Goal: Obtain resource: Download file/media

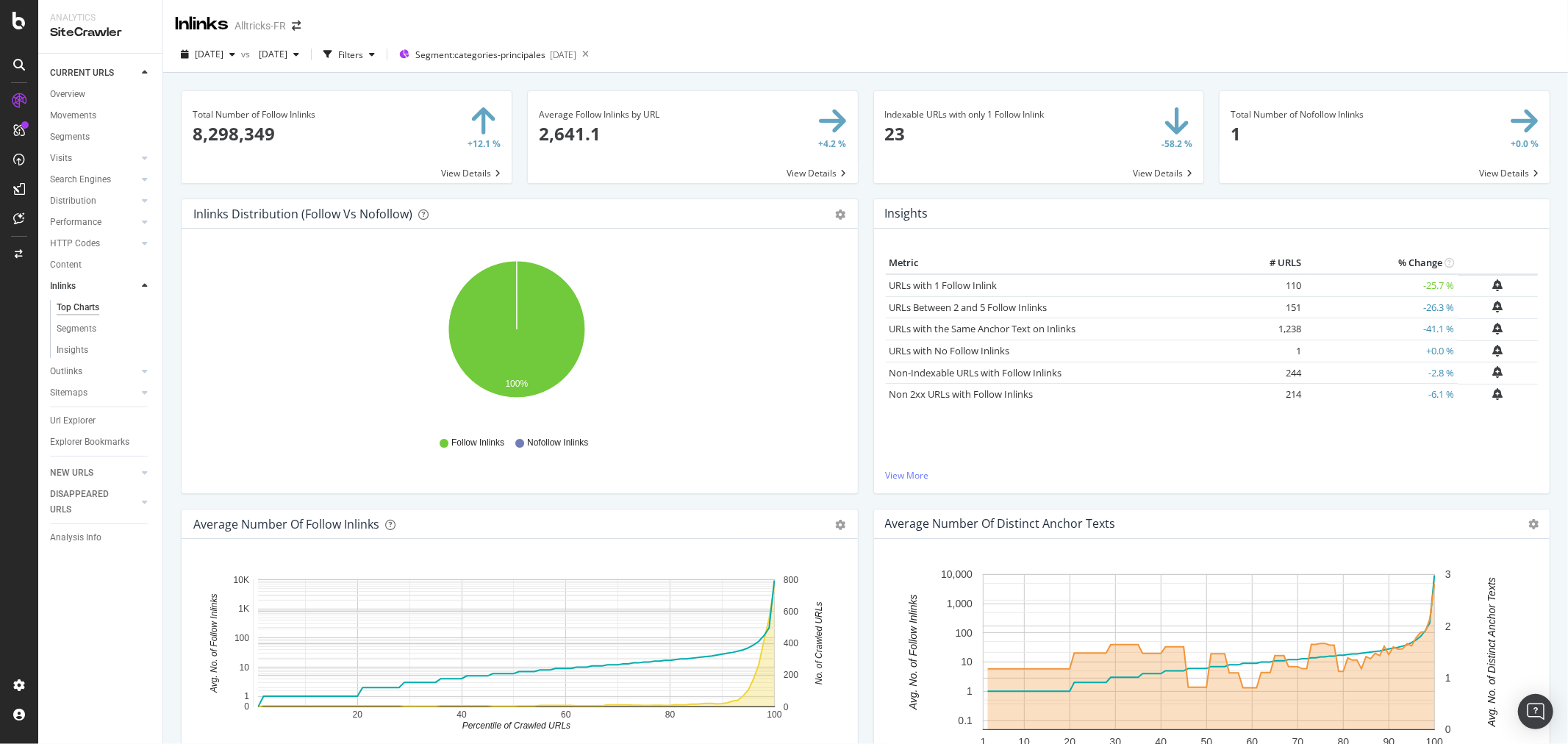
click at [78, 422] on div "Url Explorer" at bounding box center [72, 420] width 46 height 15
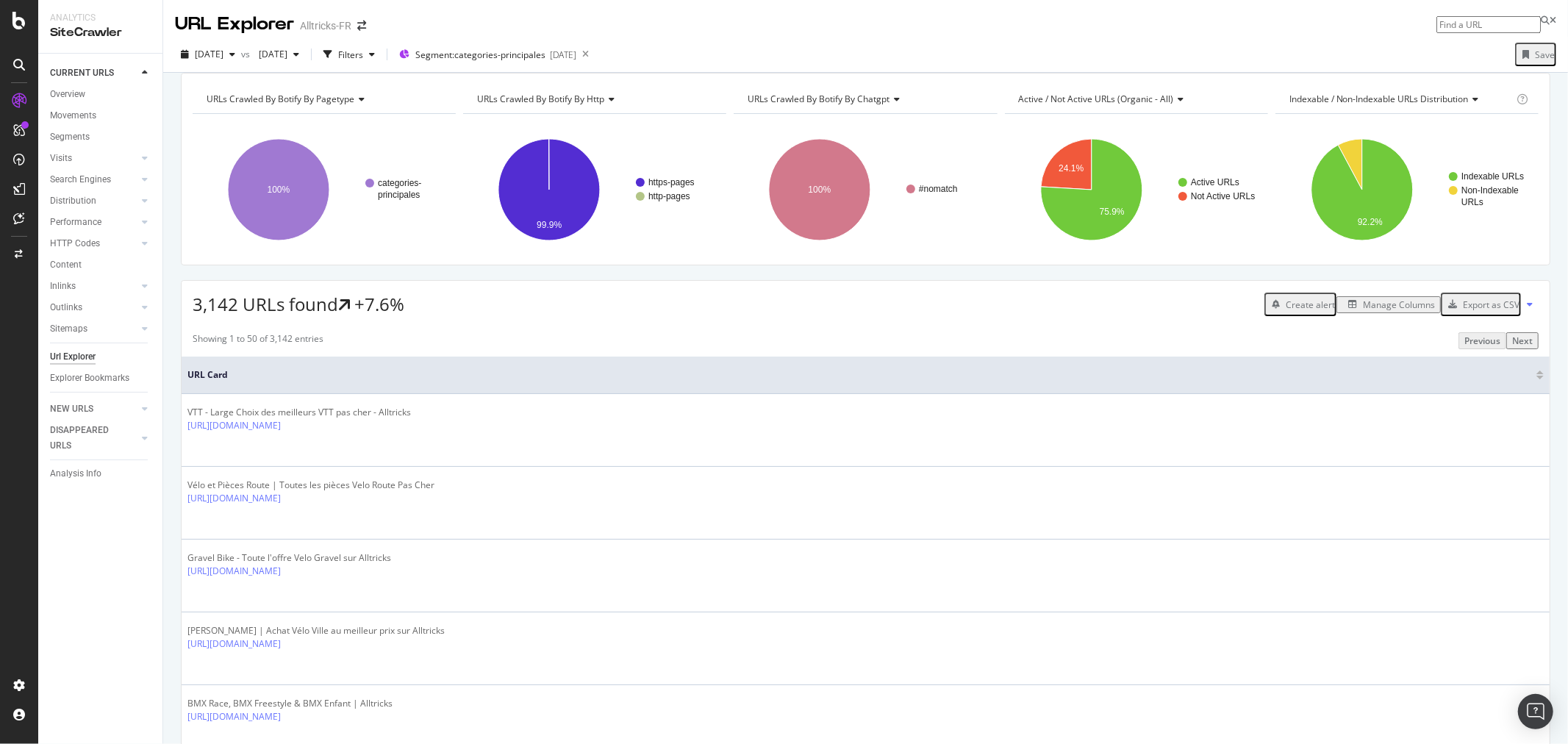
click at [1363, 311] on div "Manage Columns" at bounding box center [1399, 304] width 72 height 12
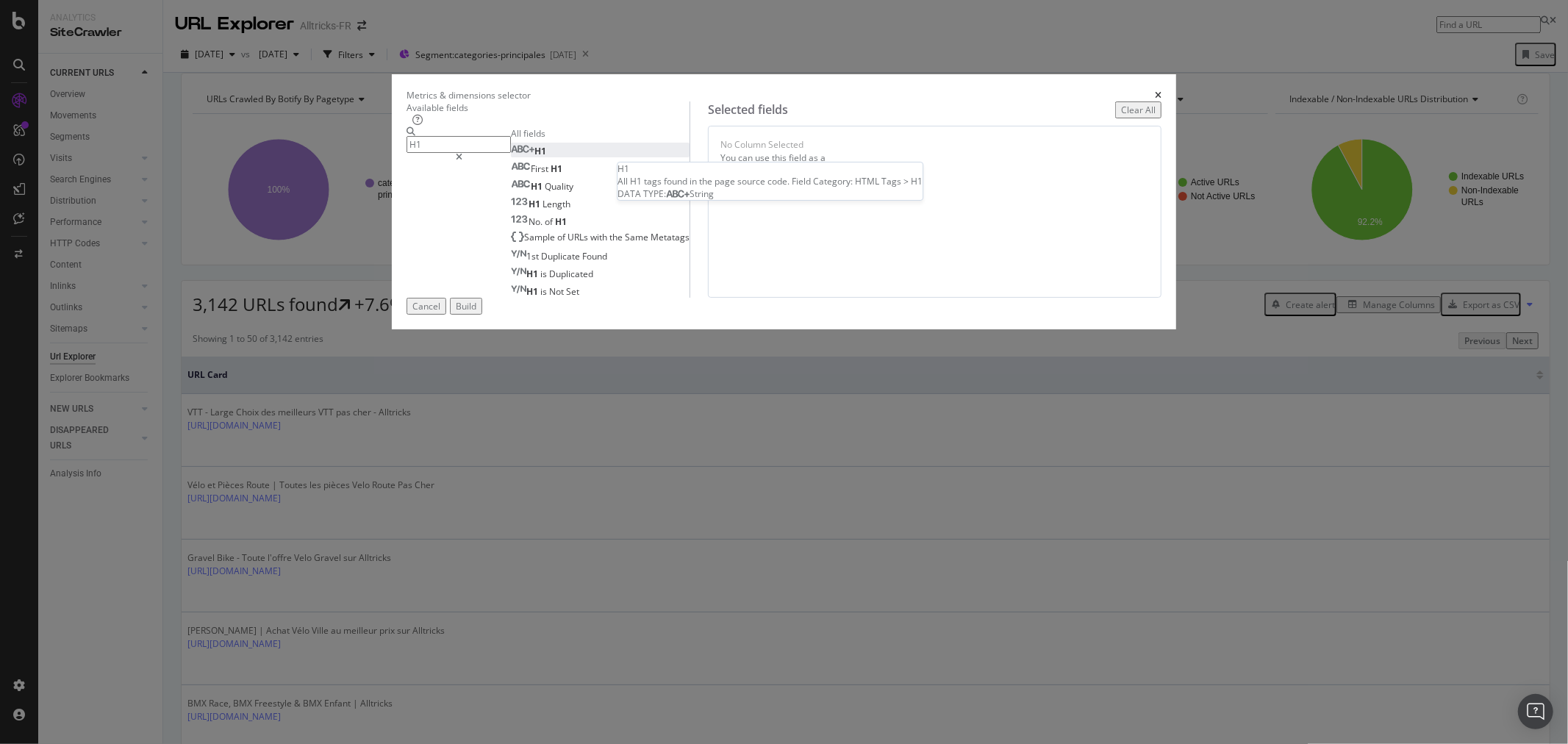
type input "H1"
click at [546, 157] on div "H1" at bounding box center [528, 151] width 35 height 12
click at [477, 313] on div "Build" at bounding box center [465, 306] width 20 height 12
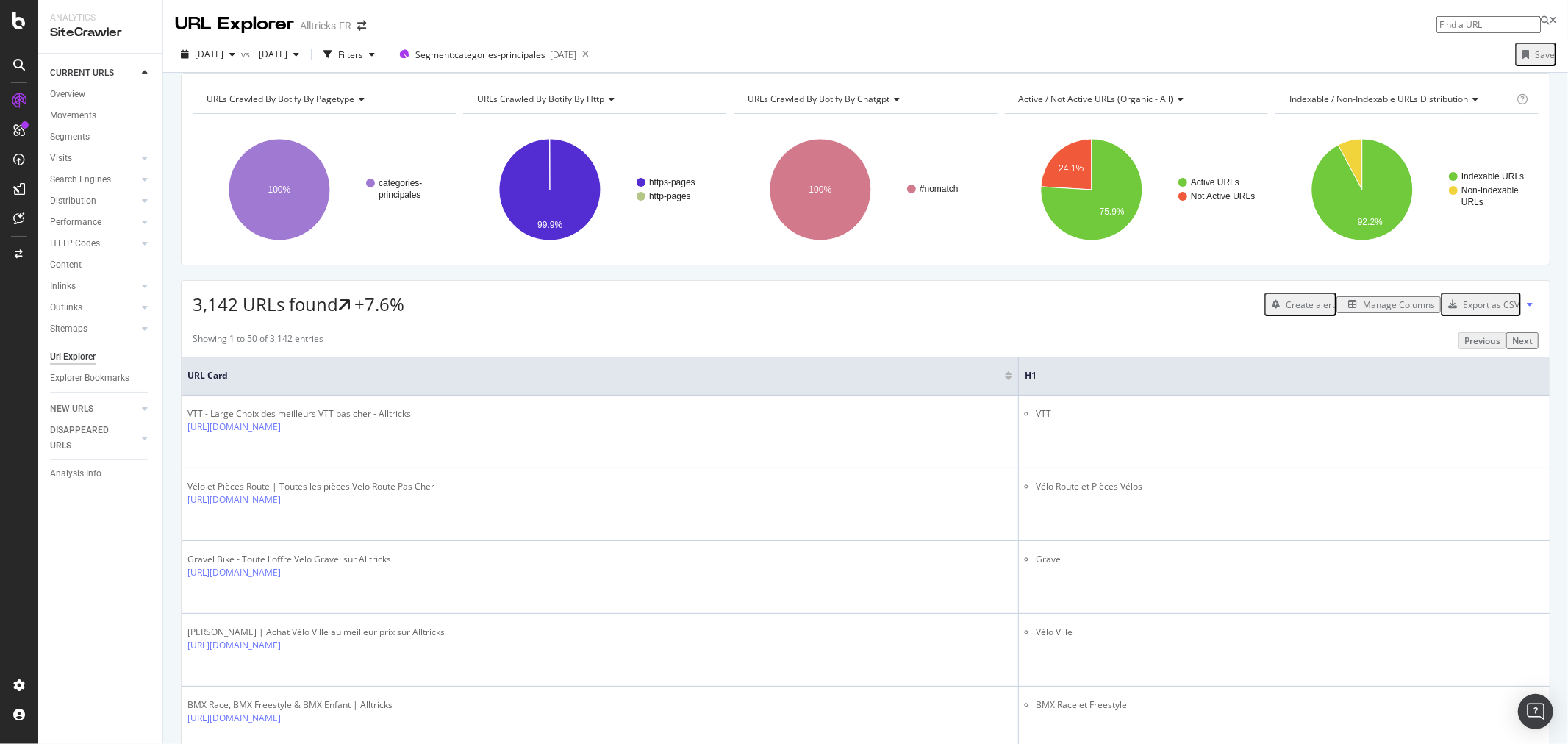
click at [1487, 311] on div "Export as CSV" at bounding box center [1491, 304] width 56 height 12
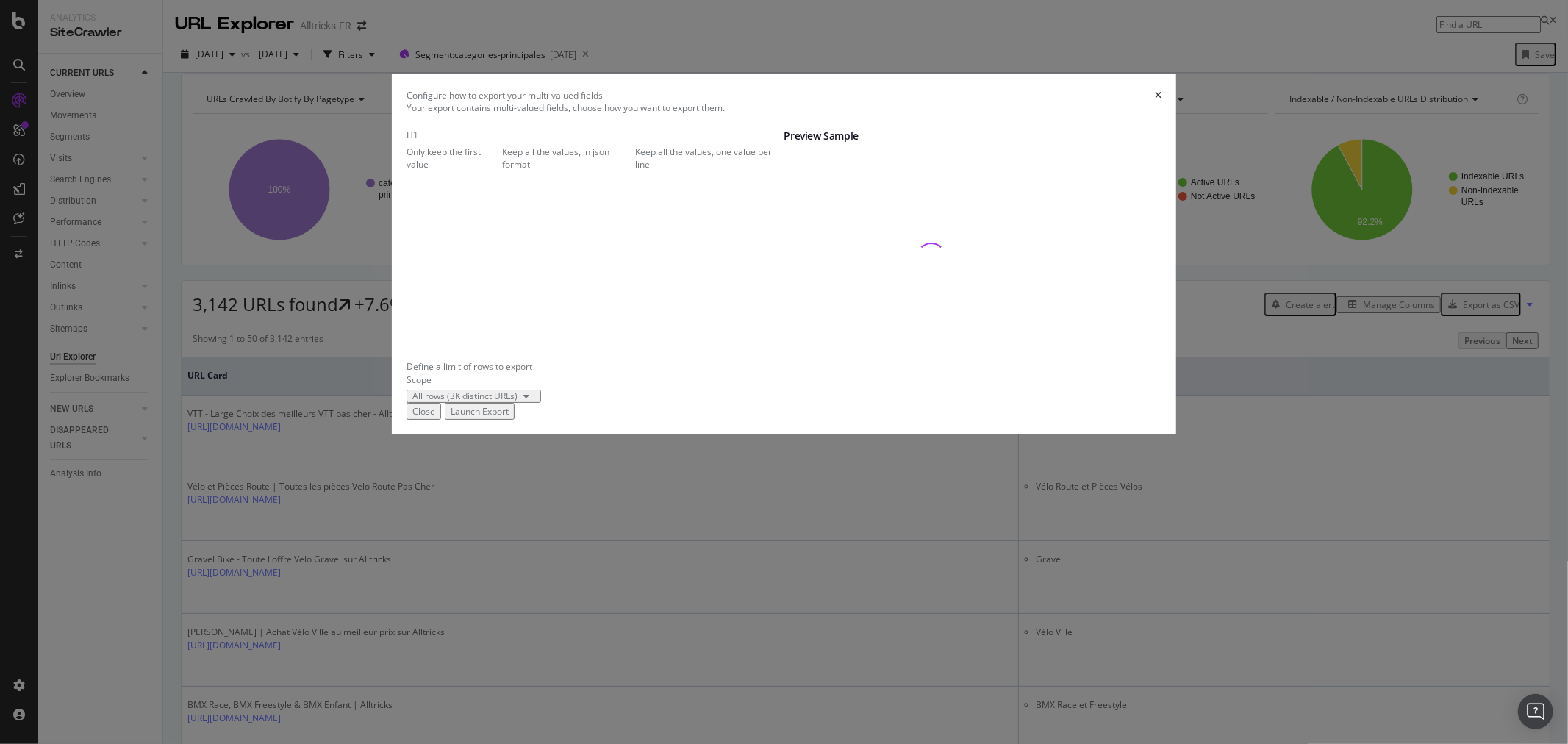
click at [508, 418] on div "Launch Export" at bounding box center [479, 411] width 58 height 12
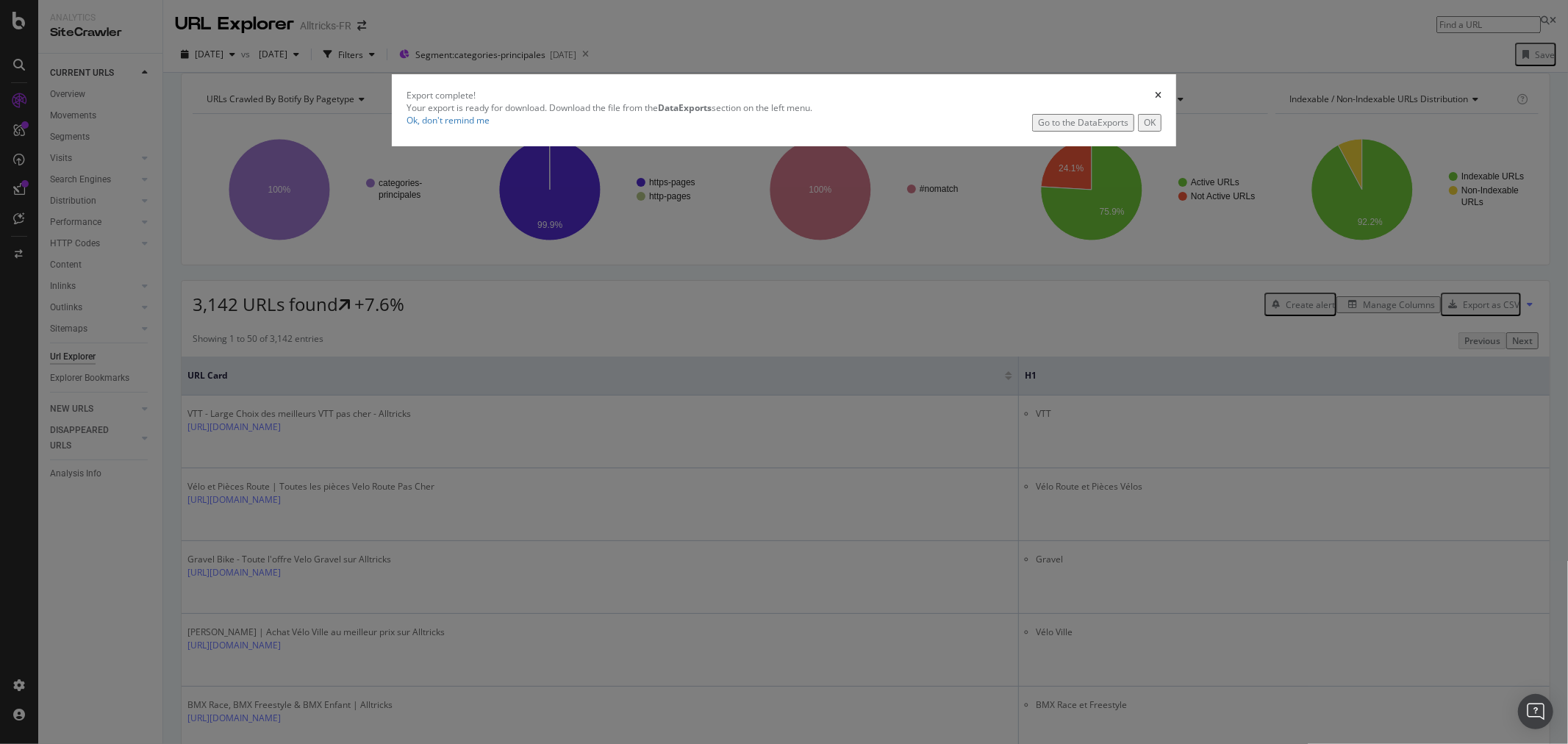
click at [1038, 129] on div "Go to the DataExports" at bounding box center [1083, 122] width 90 height 12
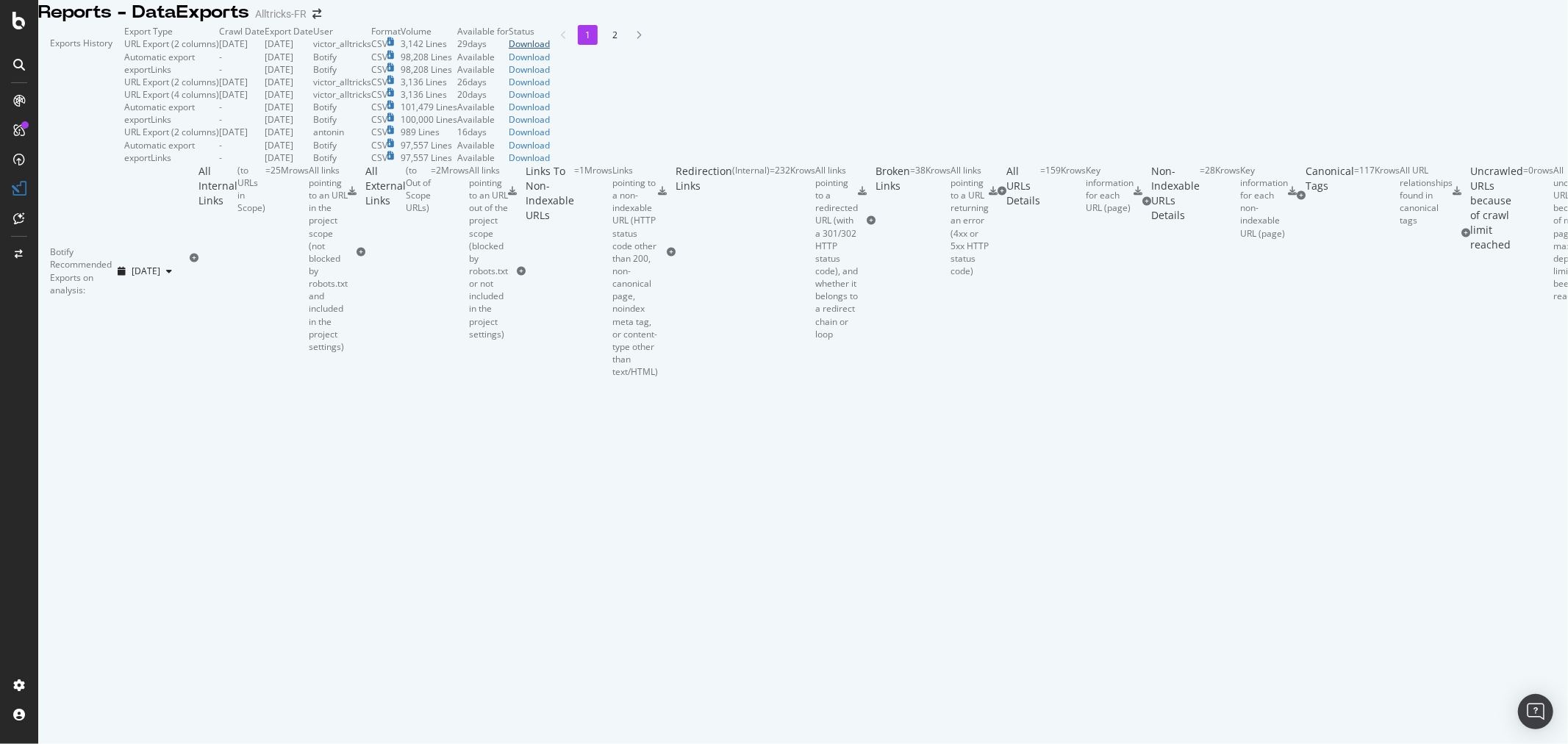
click at [550, 50] on div "Download" at bounding box center [529, 43] width 42 height 12
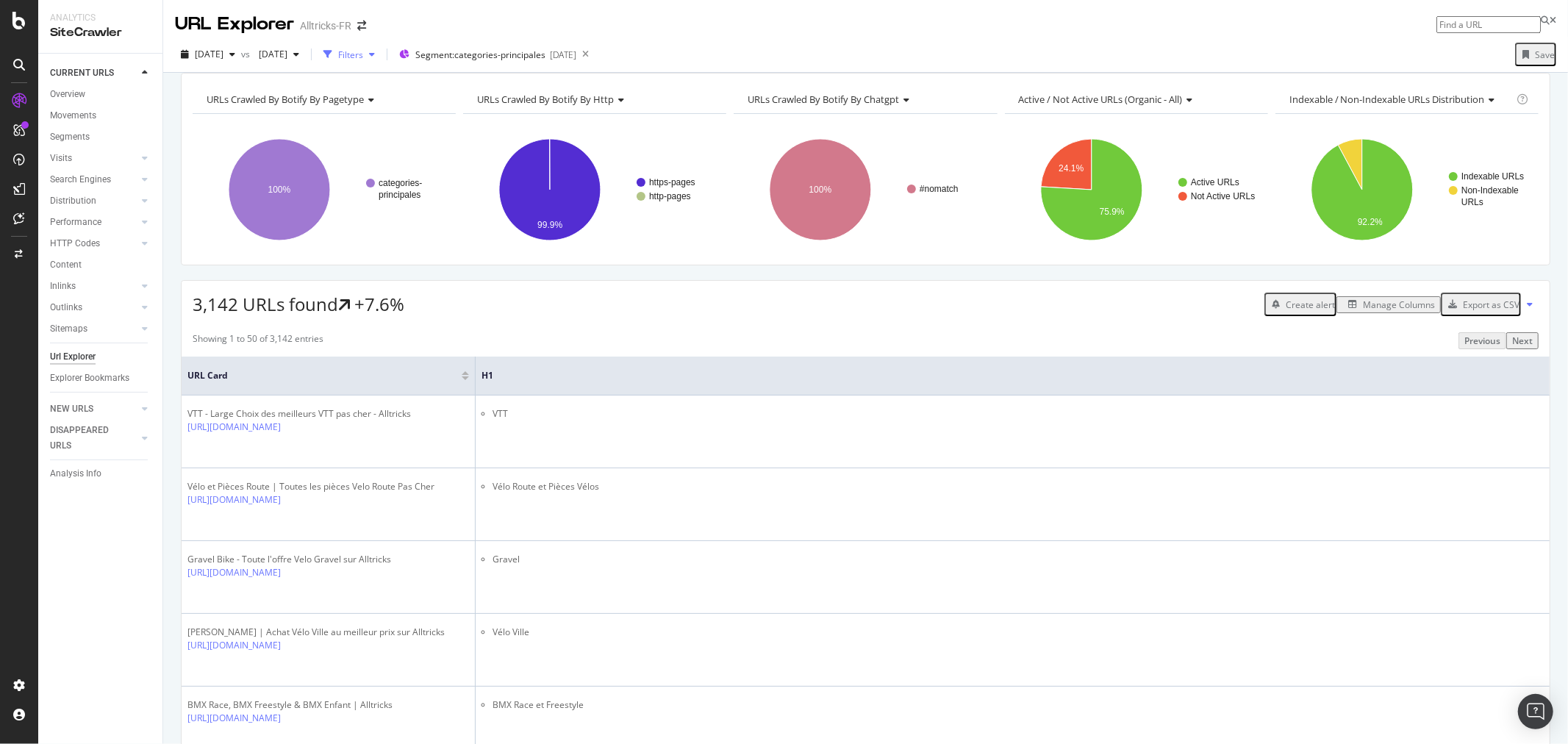
click at [380, 55] on div "button" at bounding box center [372, 54] width 18 height 9
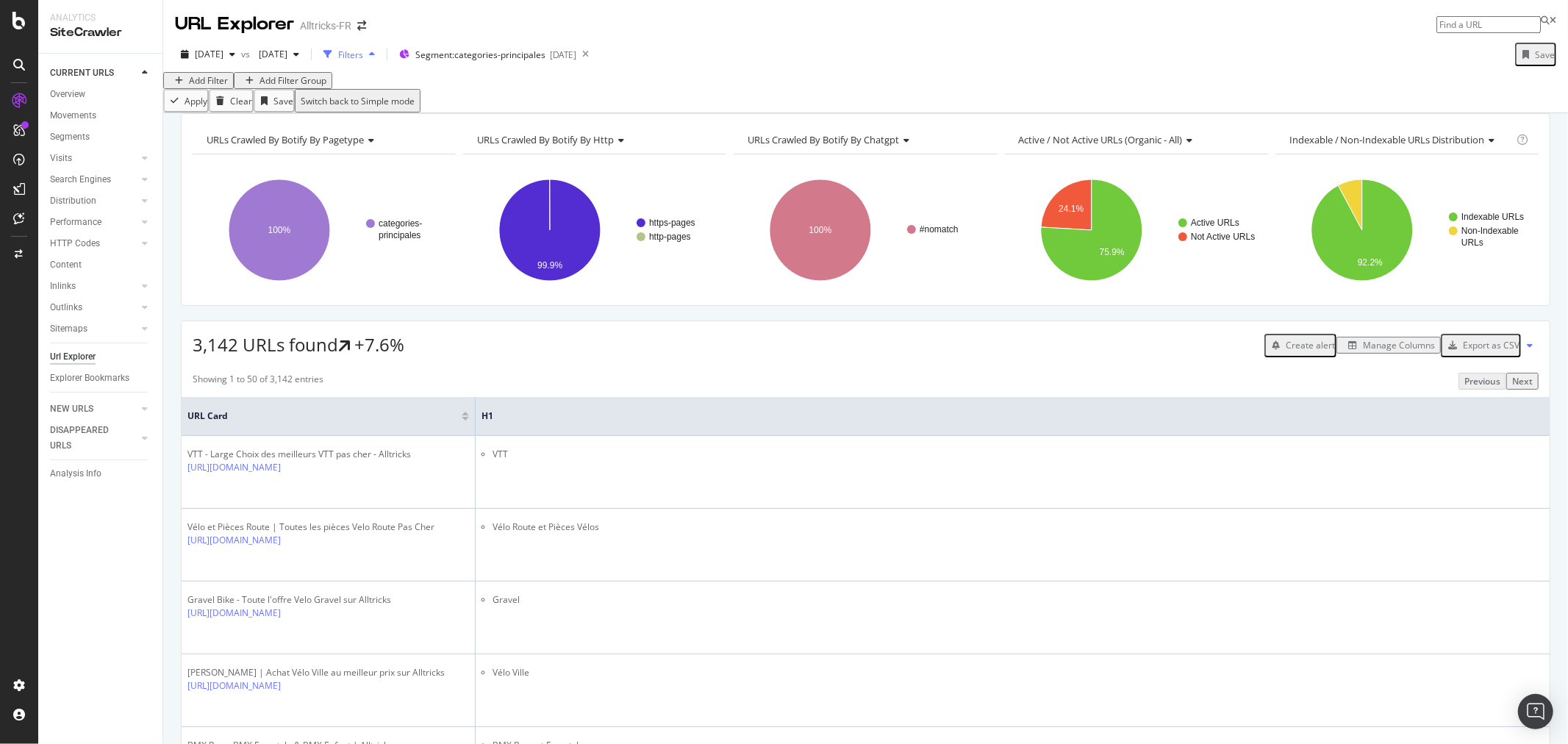
click at [380, 55] on div "button" at bounding box center [372, 54] width 18 height 9
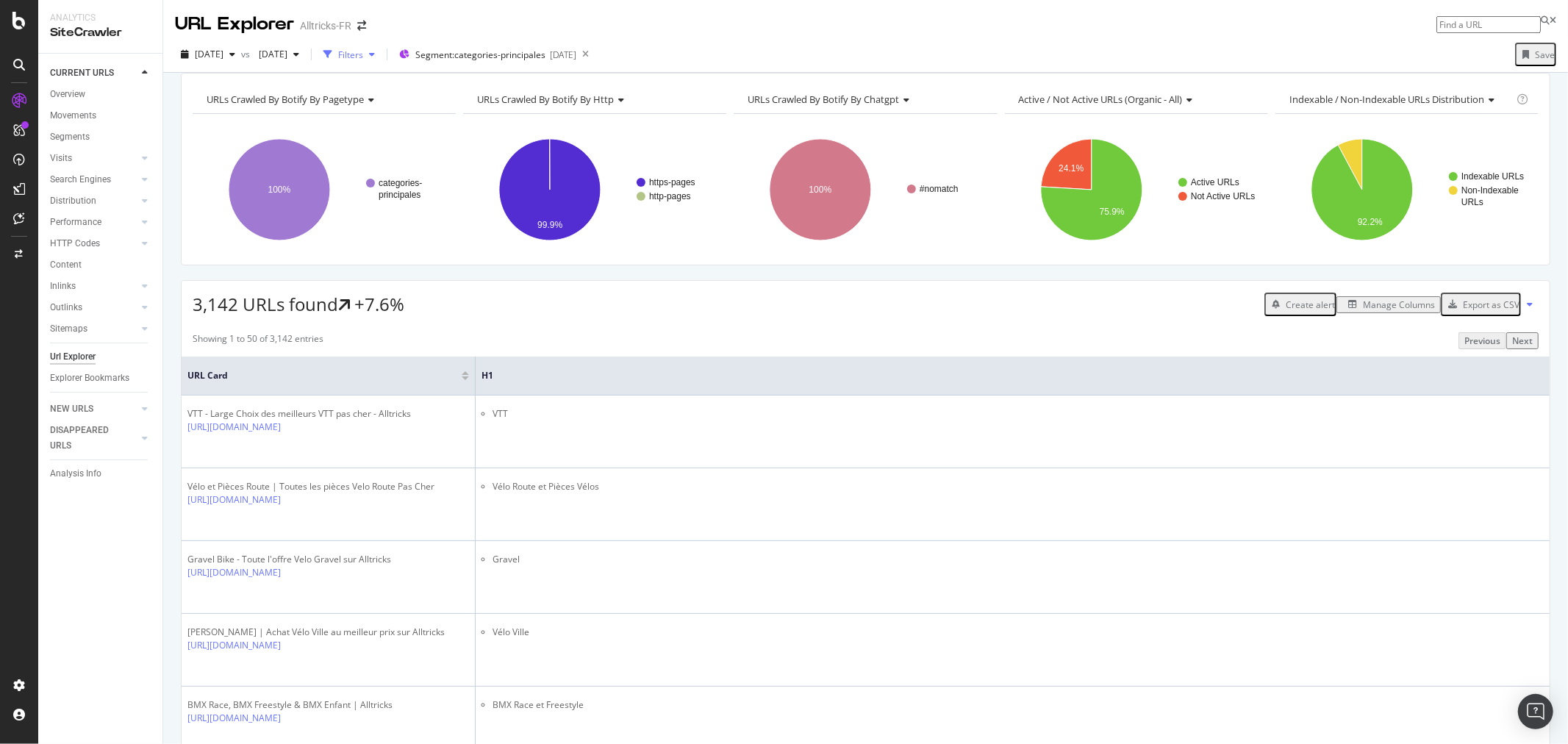
click at [380, 55] on div "button" at bounding box center [372, 54] width 18 height 9
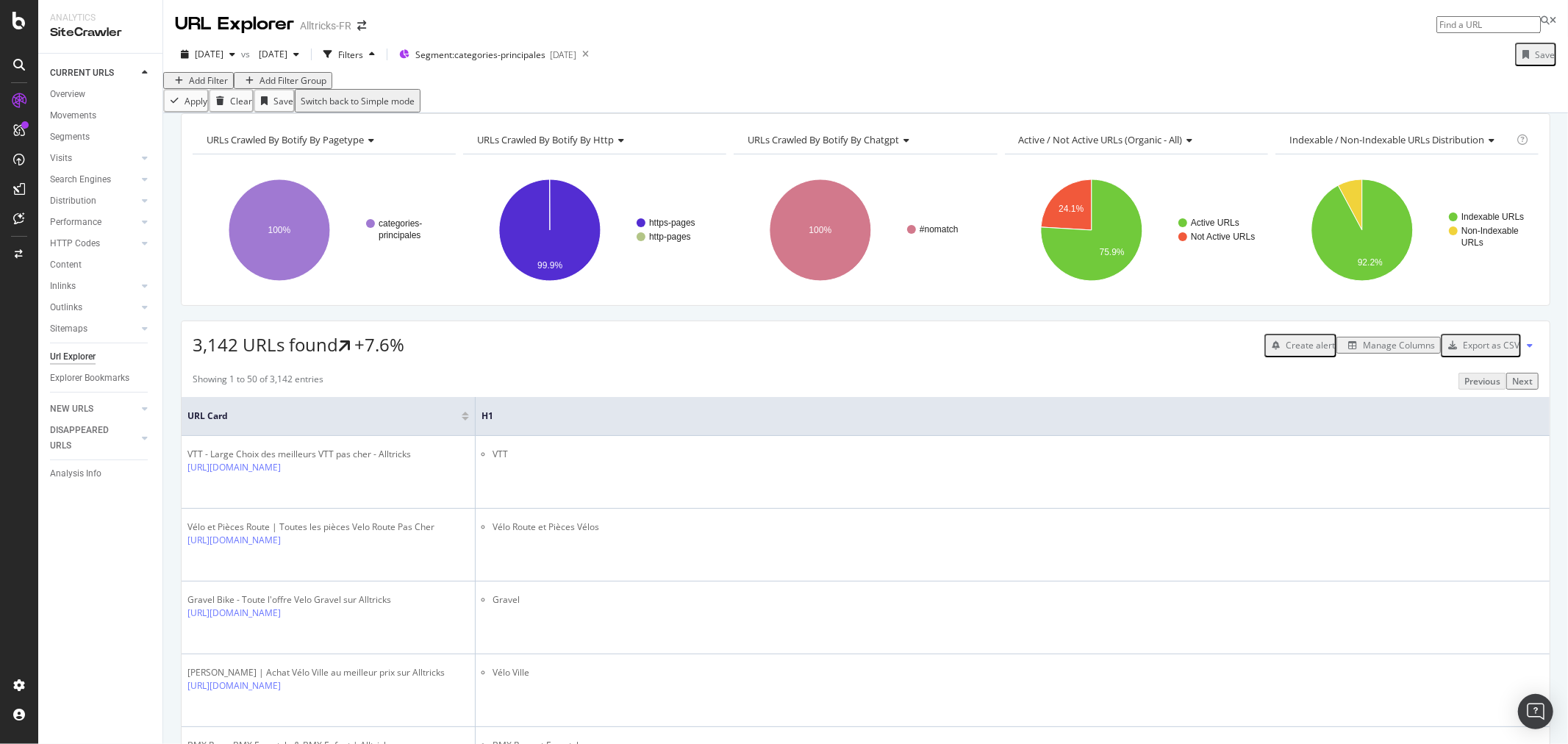
click at [226, 86] on div "Add Filter" at bounding box center [209, 80] width 39 height 12
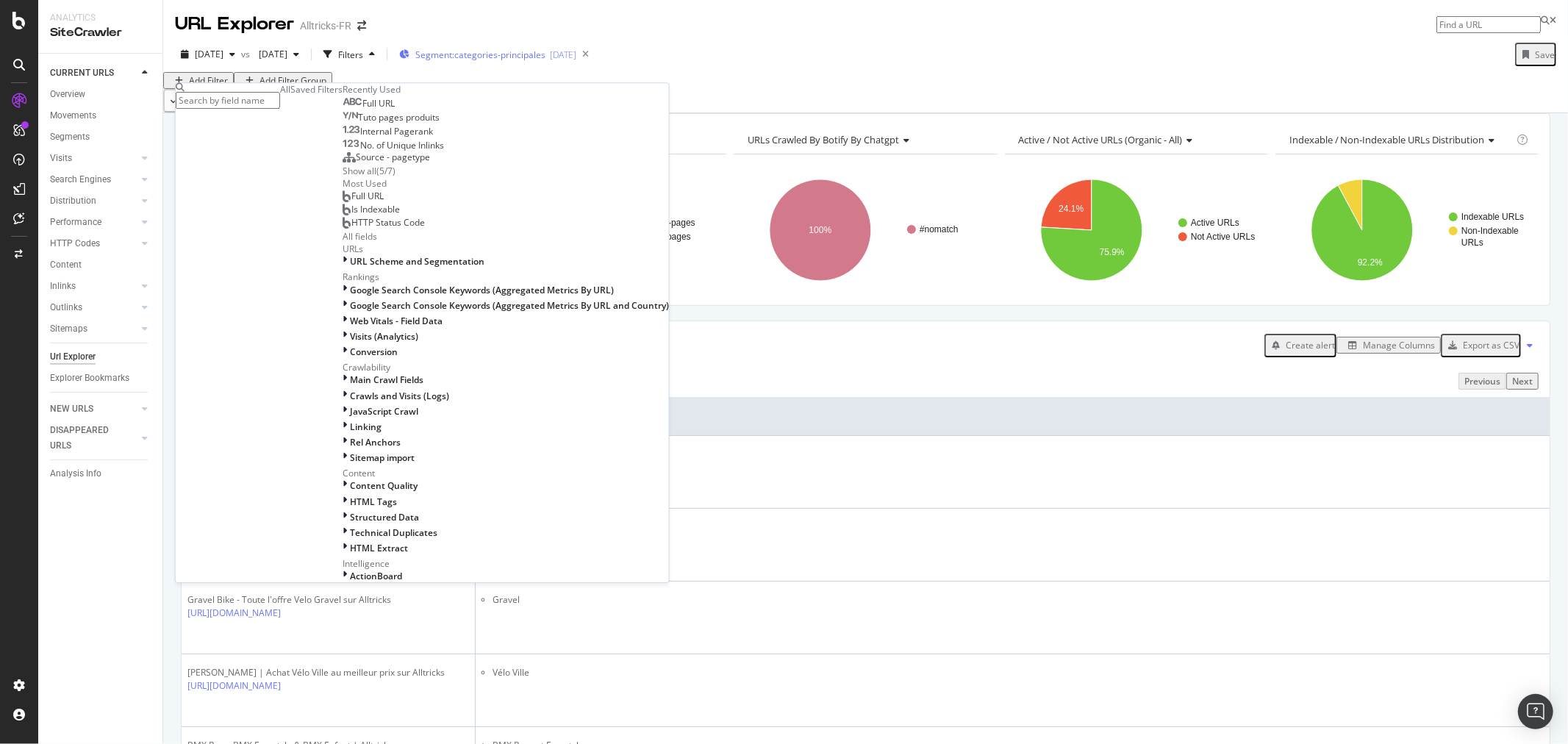
click at [546, 61] on span "Segment: categories-principales" at bounding box center [481, 55] width 130 height 12
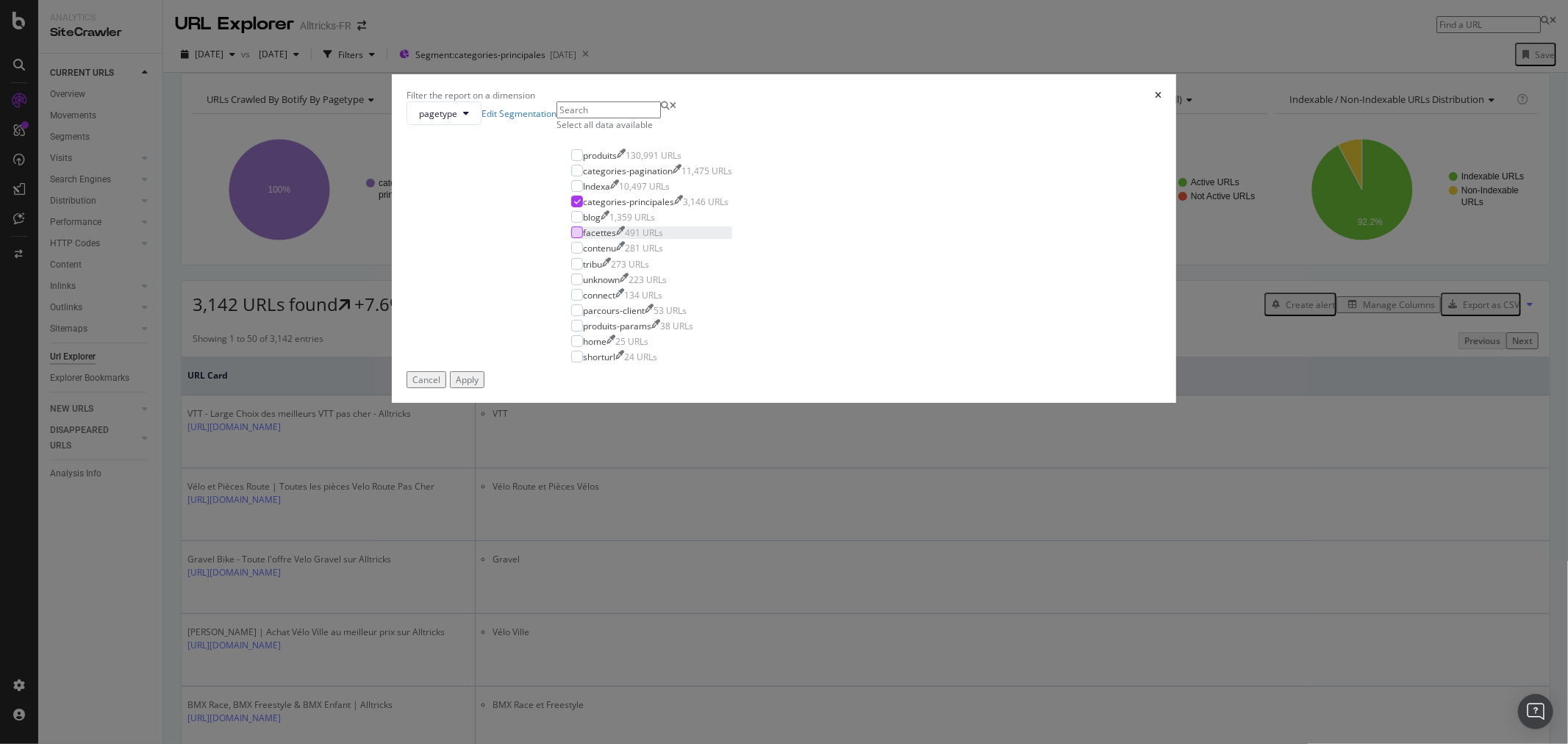
click at [583, 238] on div "modal" at bounding box center [577, 232] width 11 height 11
click at [583, 207] on div "modal" at bounding box center [577, 201] width 11 height 11
click at [485, 388] on button "Apply" at bounding box center [467, 380] width 34 height 17
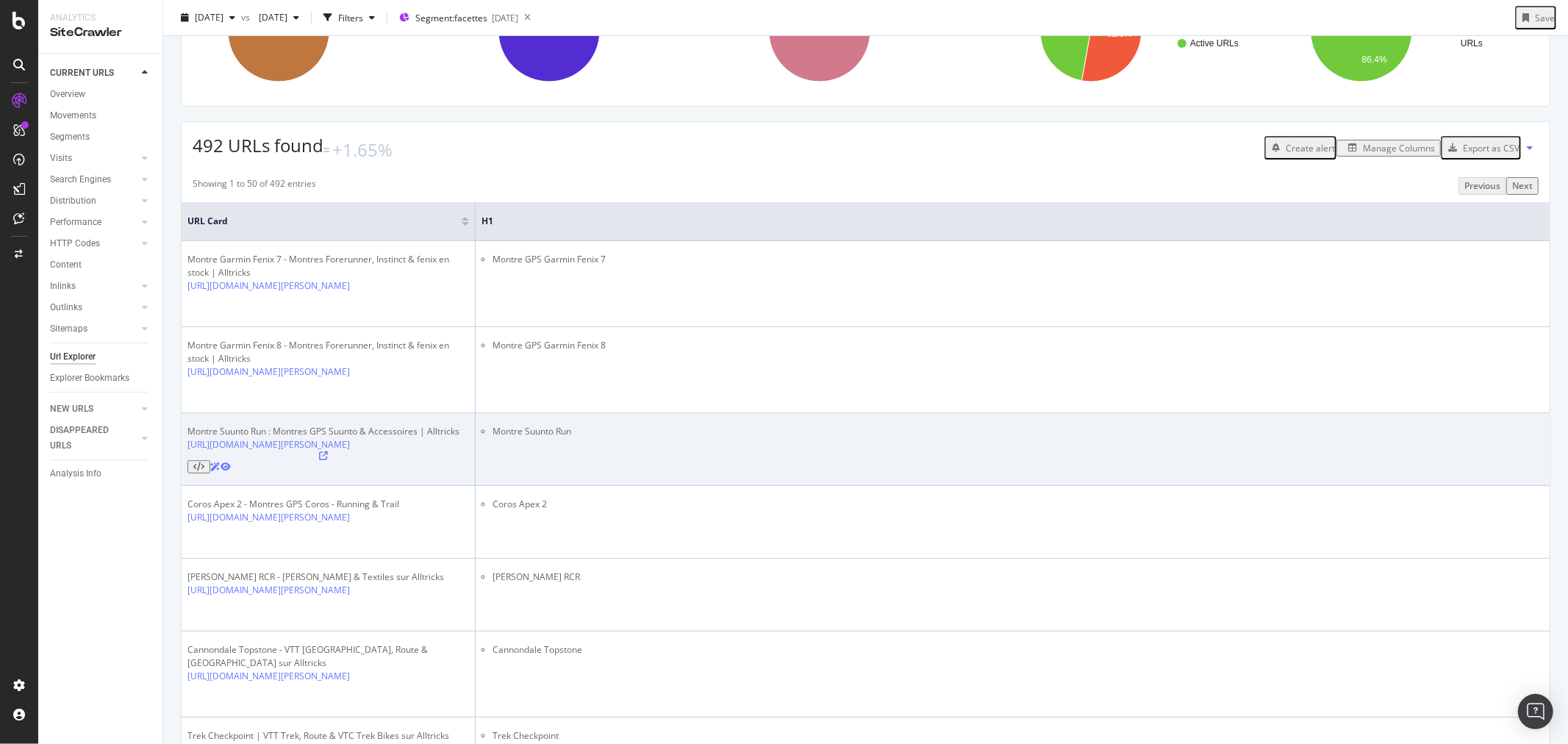
scroll to position [163, 0]
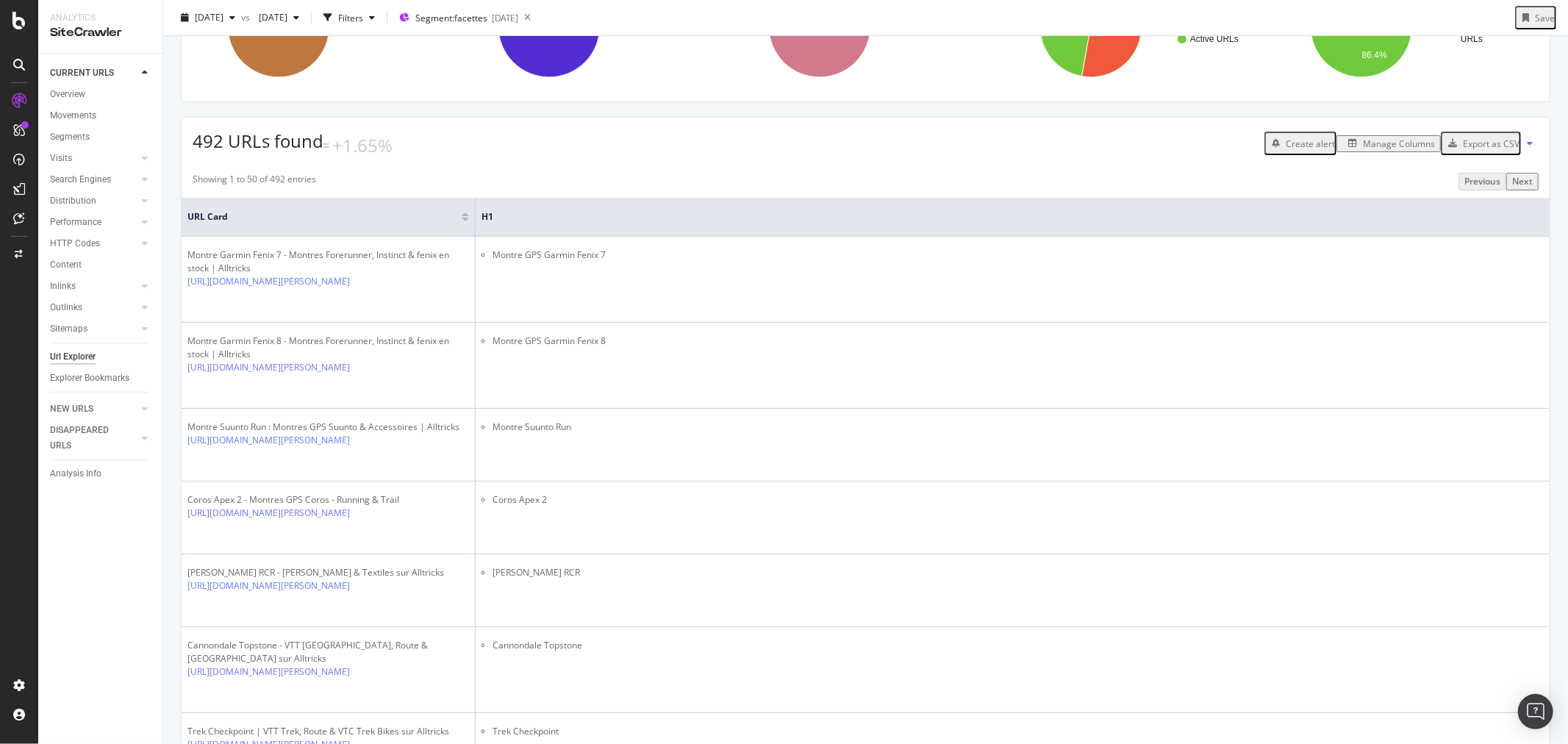
click at [1488, 150] on div "Export as CSV" at bounding box center [1491, 143] width 56 height 12
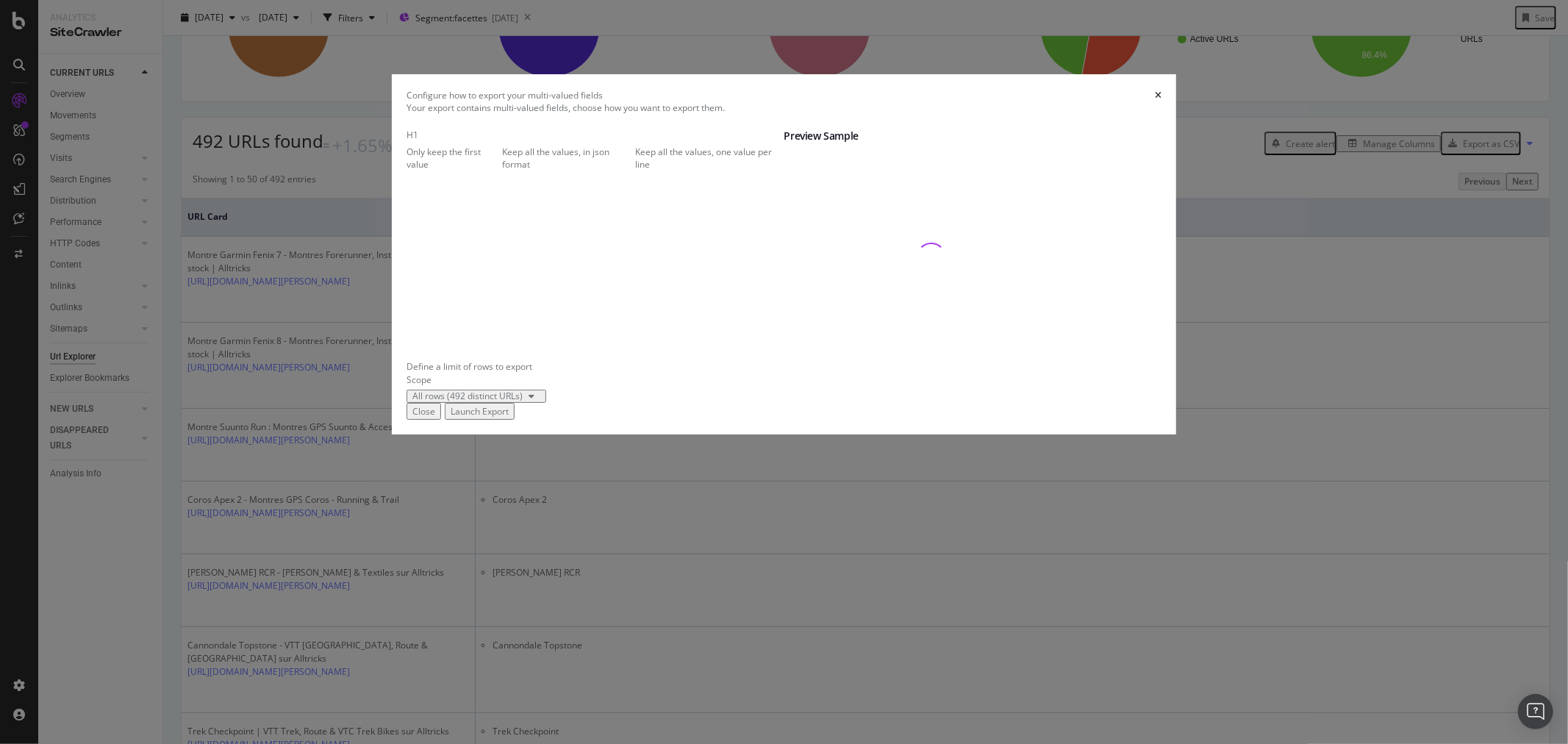
click at [508, 418] on div "Launch Export" at bounding box center [479, 411] width 58 height 12
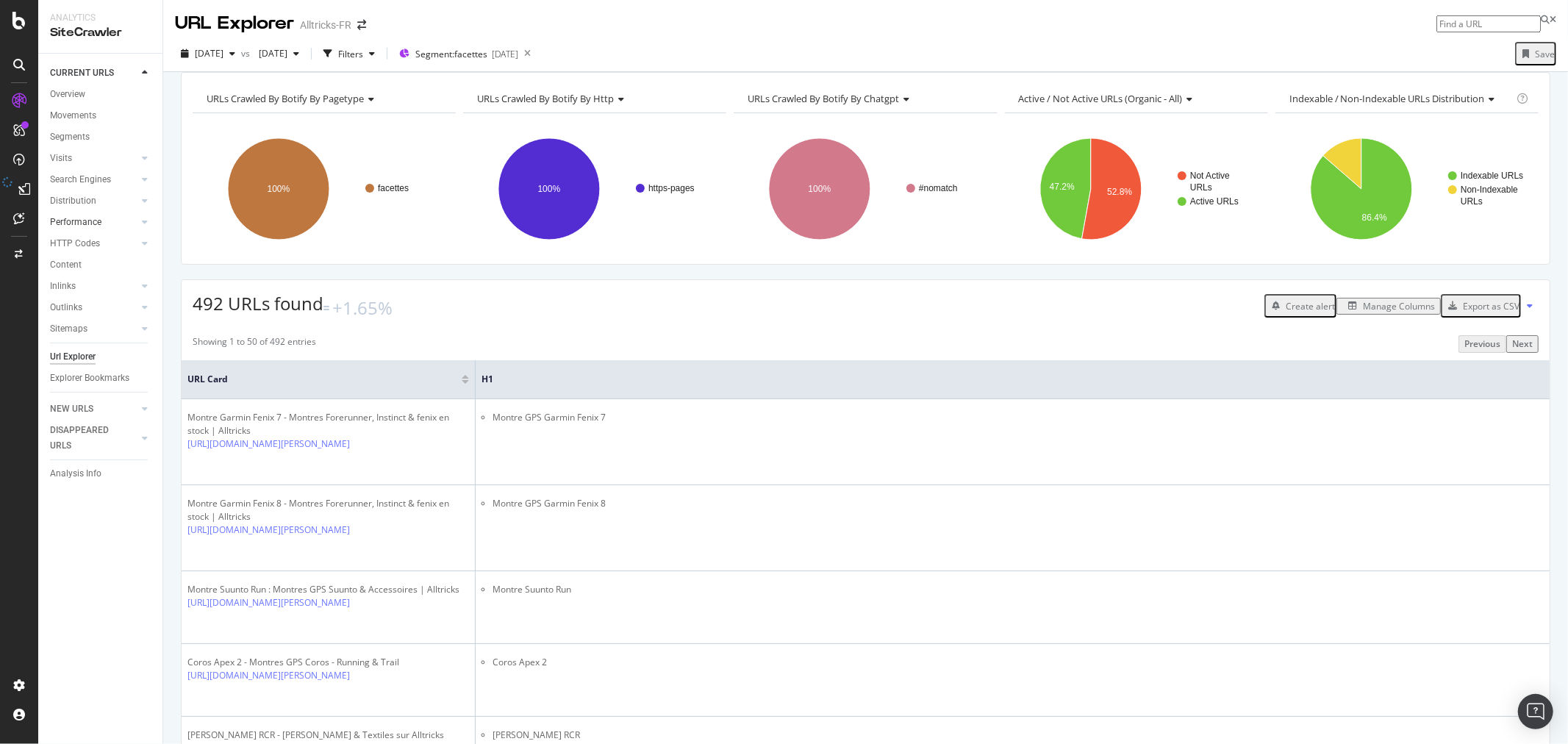
scroll to position [0, 0]
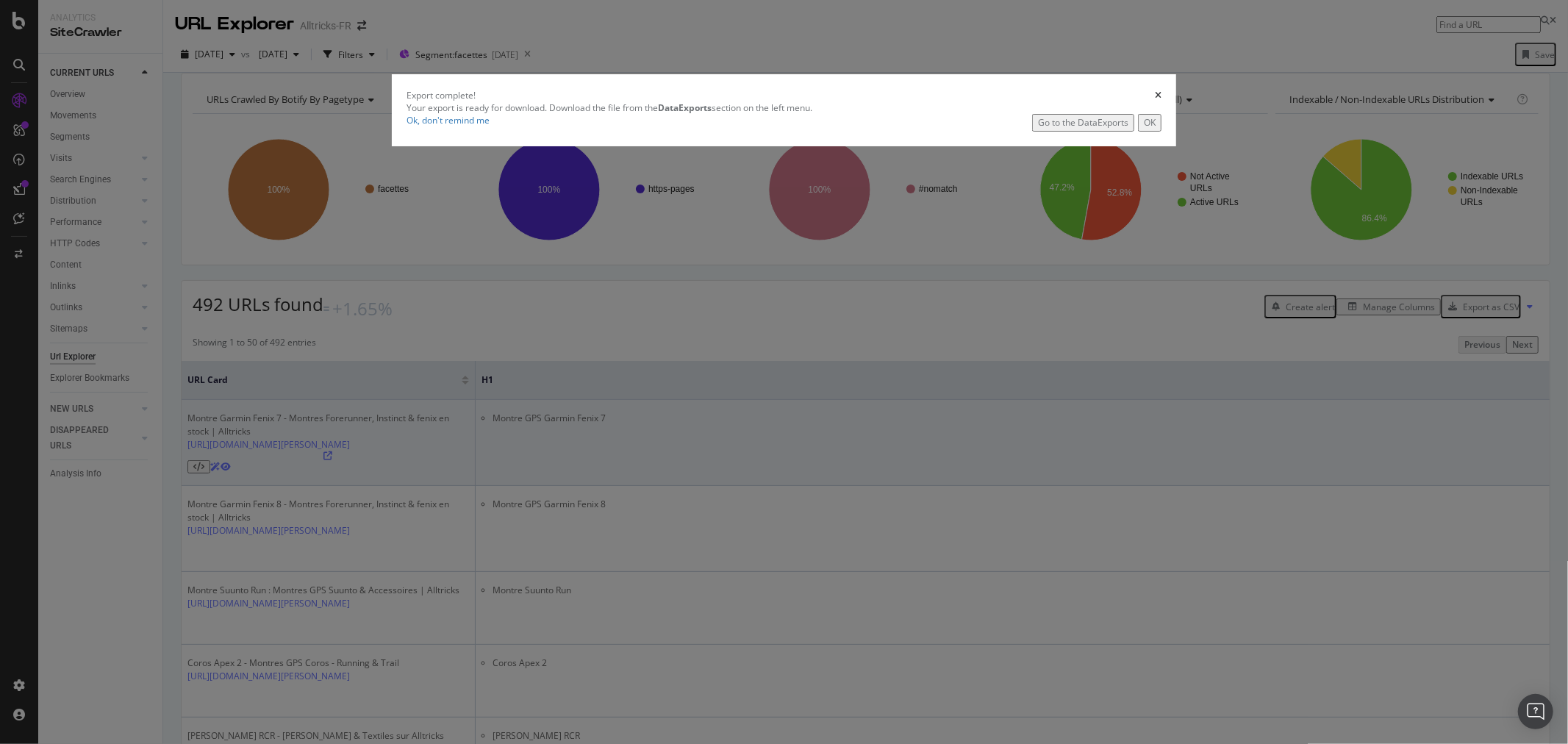
click at [1138, 131] on button "OK" at bounding box center [1149, 122] width 24 height 17
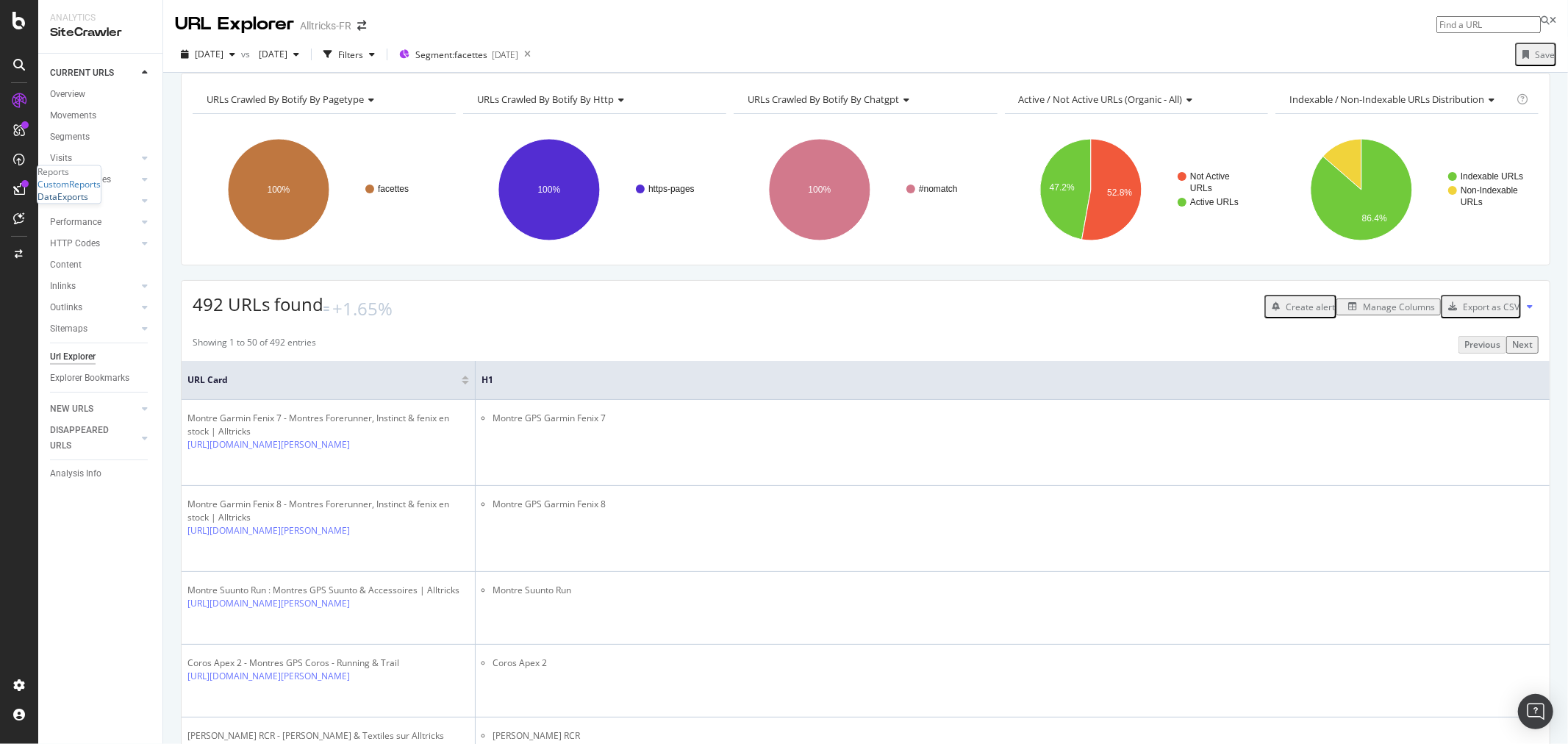
click at [71, 204] on div "DataExports" at bounding box center [63, 197] width 51 height 12
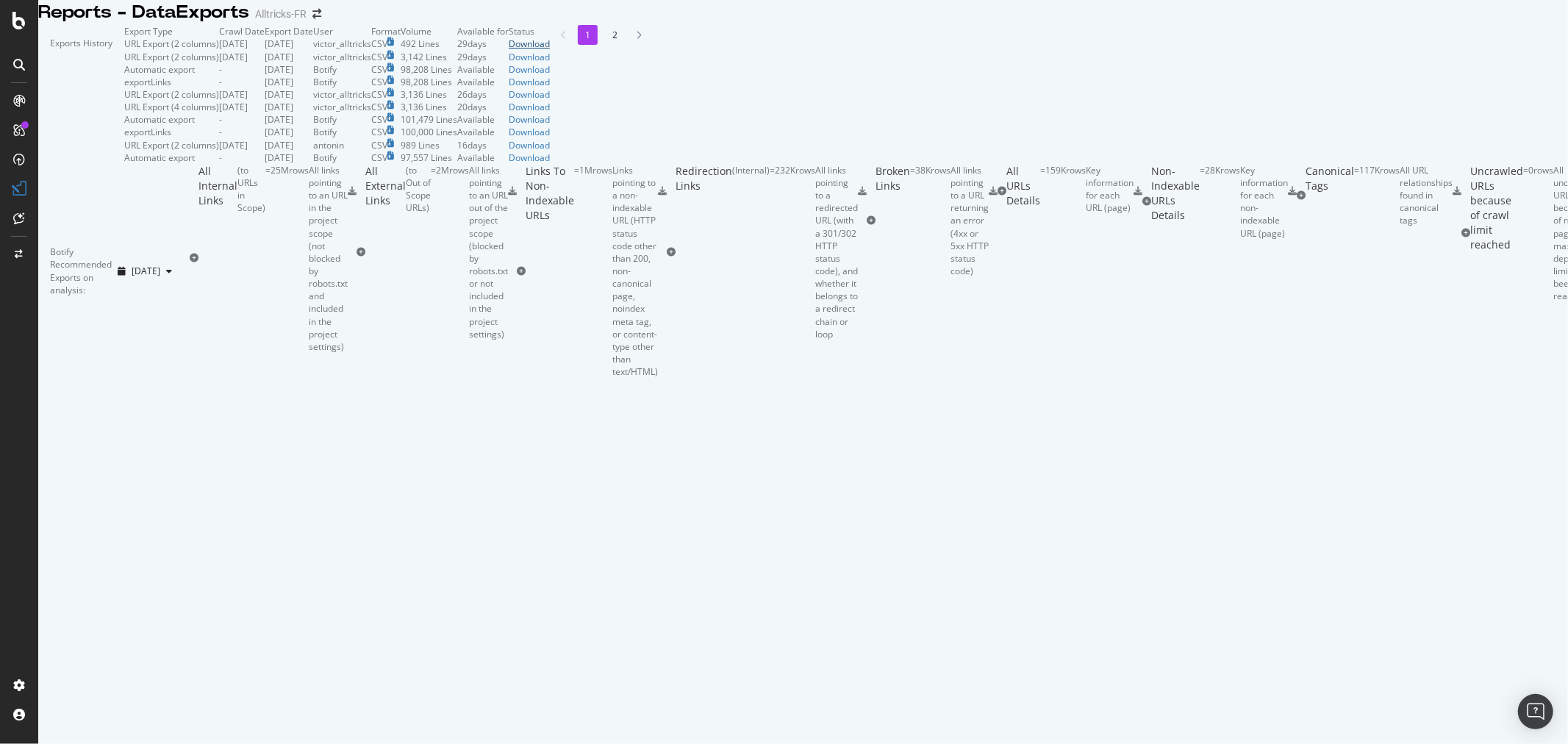
click at [550, 50] on div "Download" at bounding box center [529, 43] width 42 height 12
